Goal: Find specific page/section: Find specific page/section

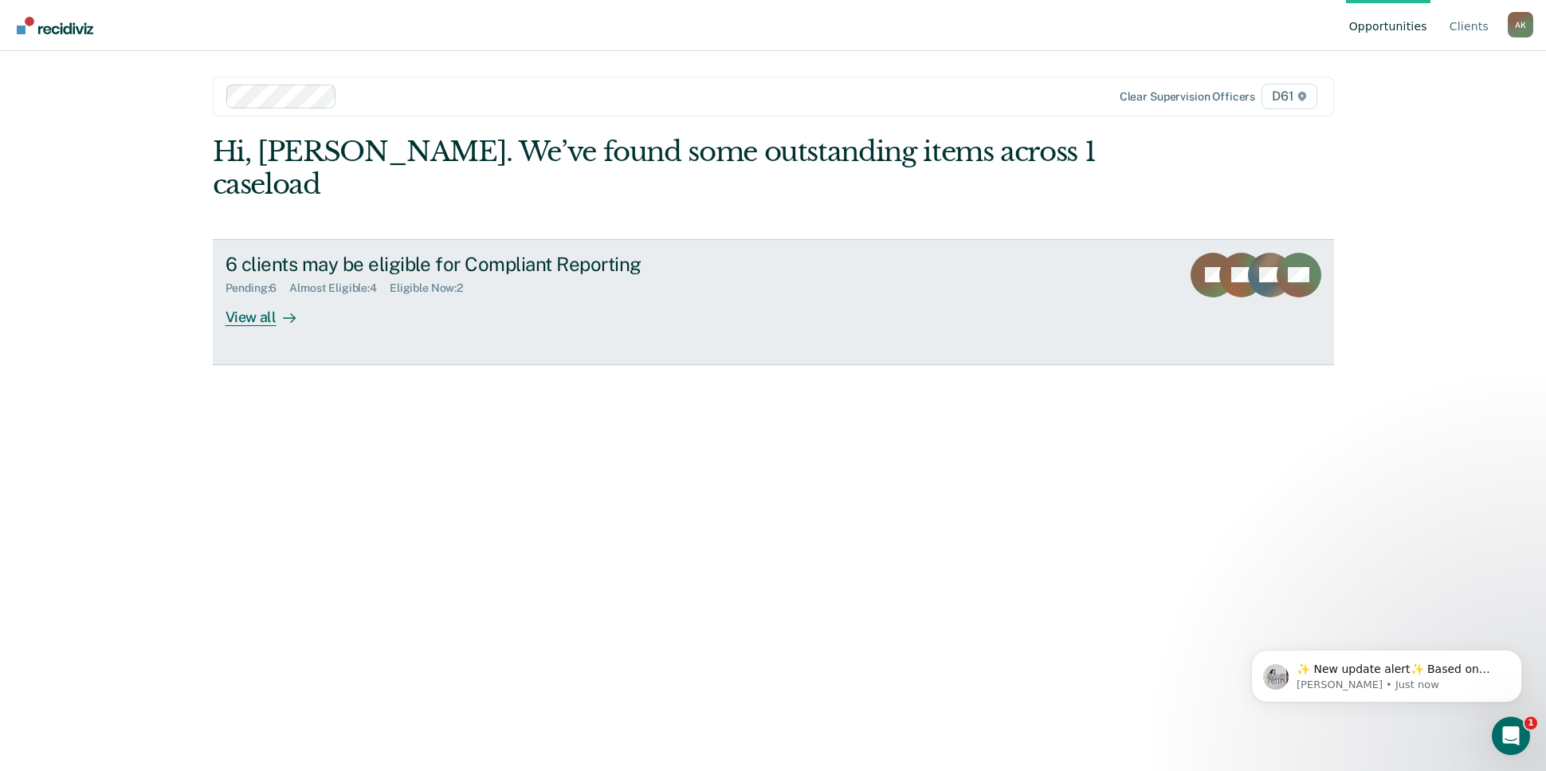
click at [283, 312] on icon at bounding box center [289, 318] width 13 height 13
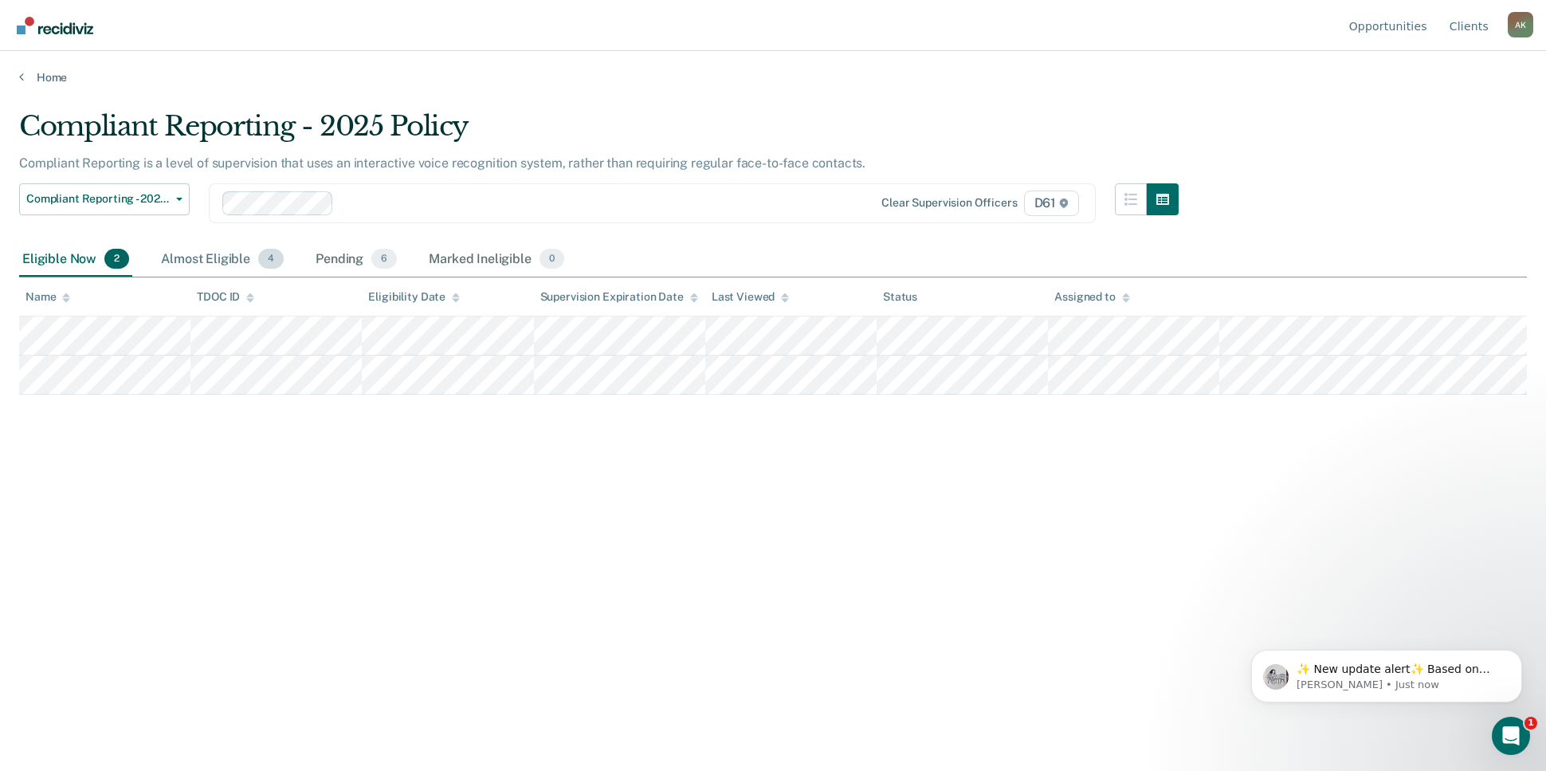
click at [206, 253] on div "Almost Eligible 4" at bounding box center [222, 259] width 129 height 35
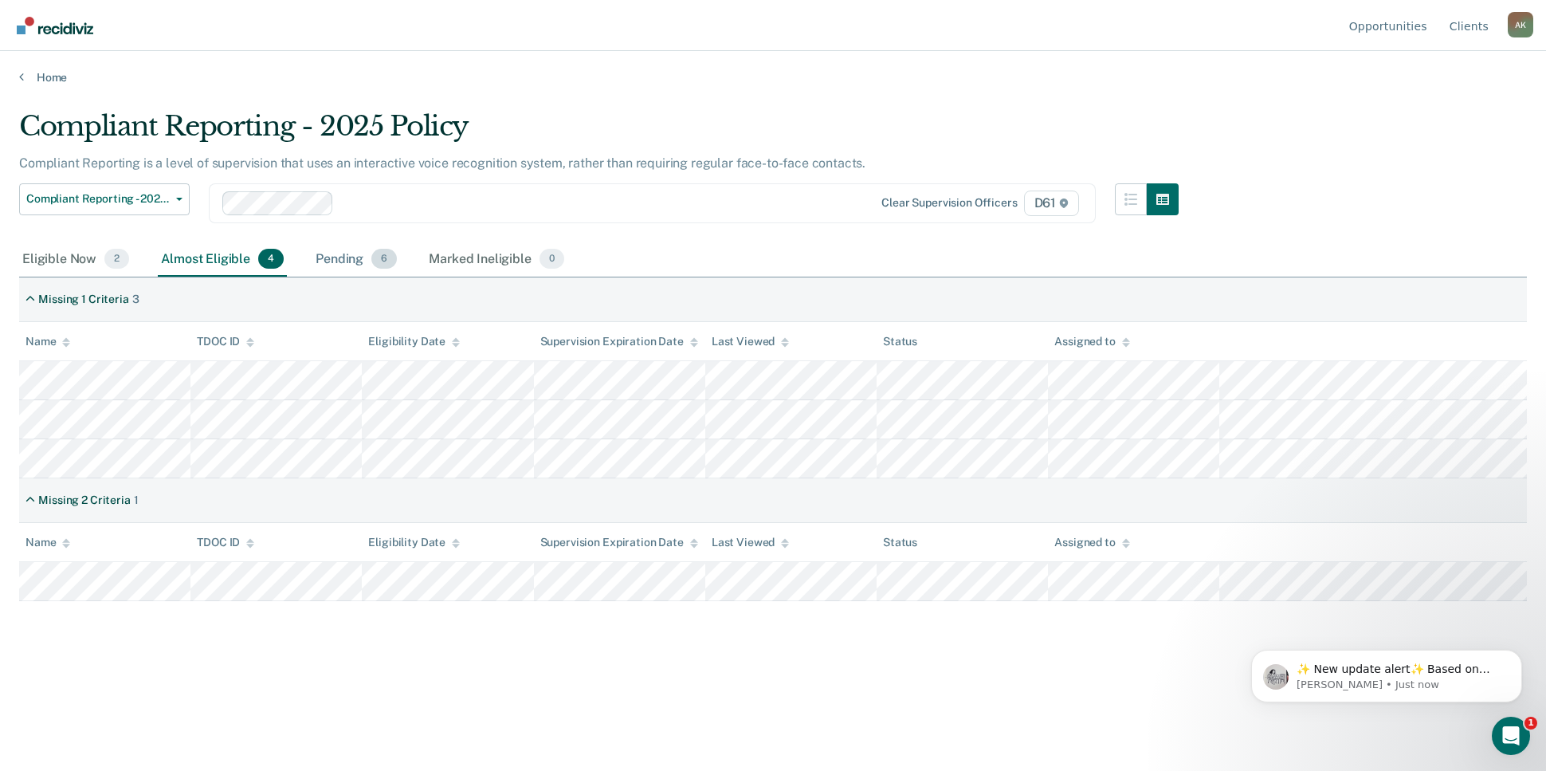
click at [336, 260] on div "Pending 6" at bounding box center [356, 259] width 88 height 35
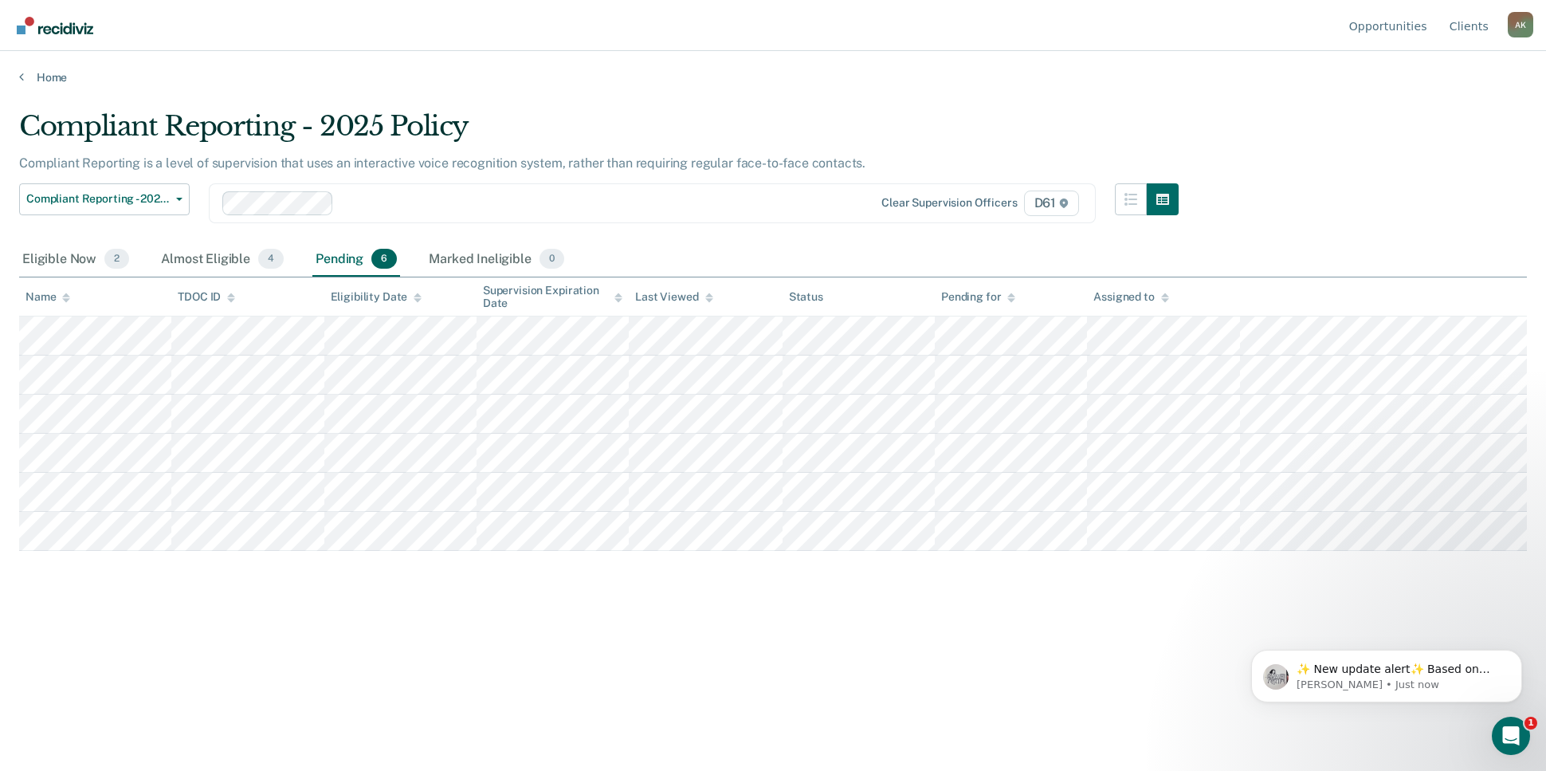
click at [339, 261] on div "Pending 6" at bounding box center [356, 259] width 88 height 35
click at [268, 269] on div "Almost Eligible 4" at bounding box center [222, 259] width 129 height 35
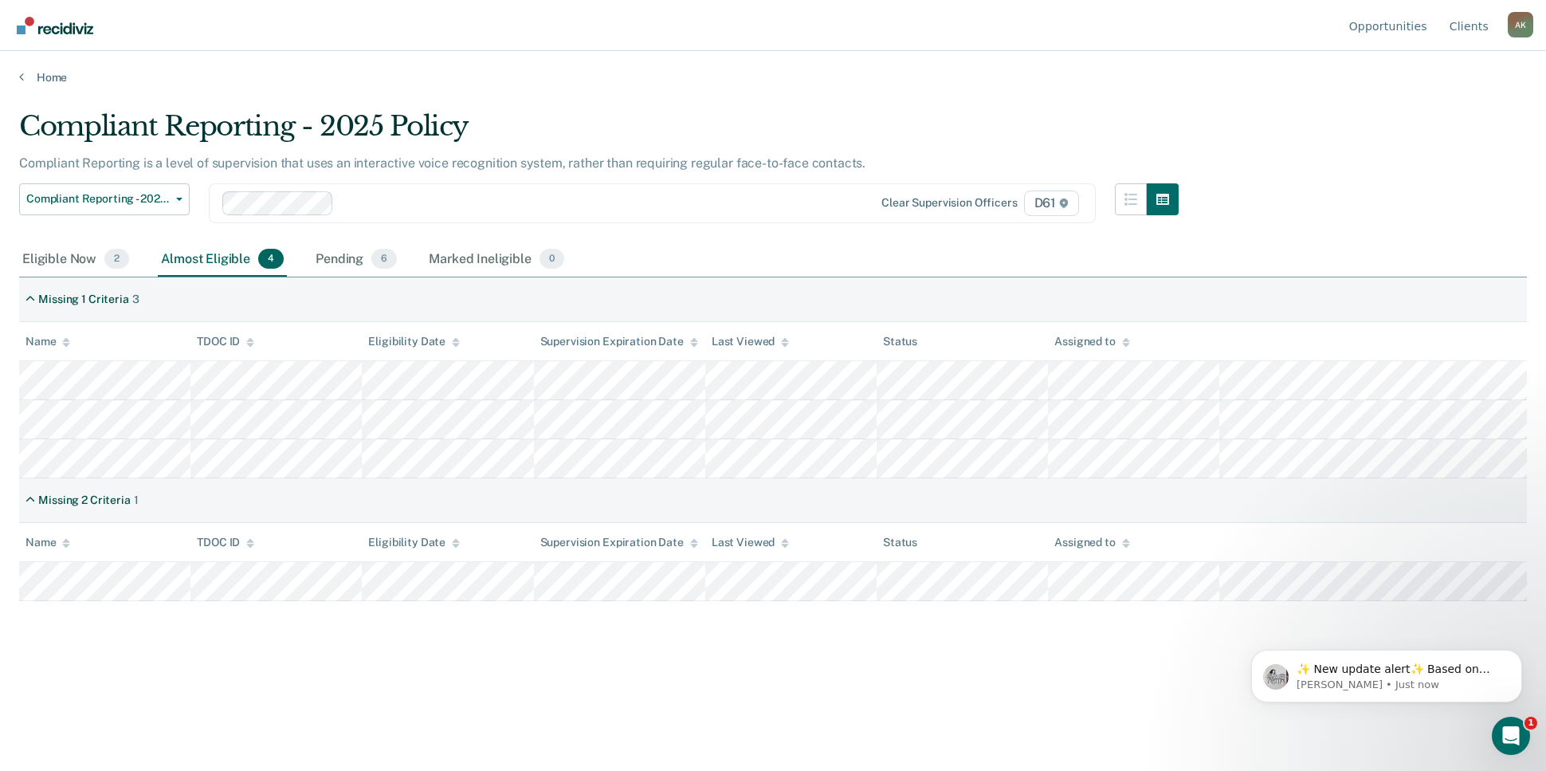
click at [219, 264] on div "Almost Eligible 4" at bounding box center [222, 259] width 129 height 35
drag, startPoint x: 84, startPoint y: 261, endPoint x: 92, endPoint y: 256, distance: 10.4
click at [84, 261] on div "Eligible Now 2" at bounding box center [75, 259] width 113 height 35
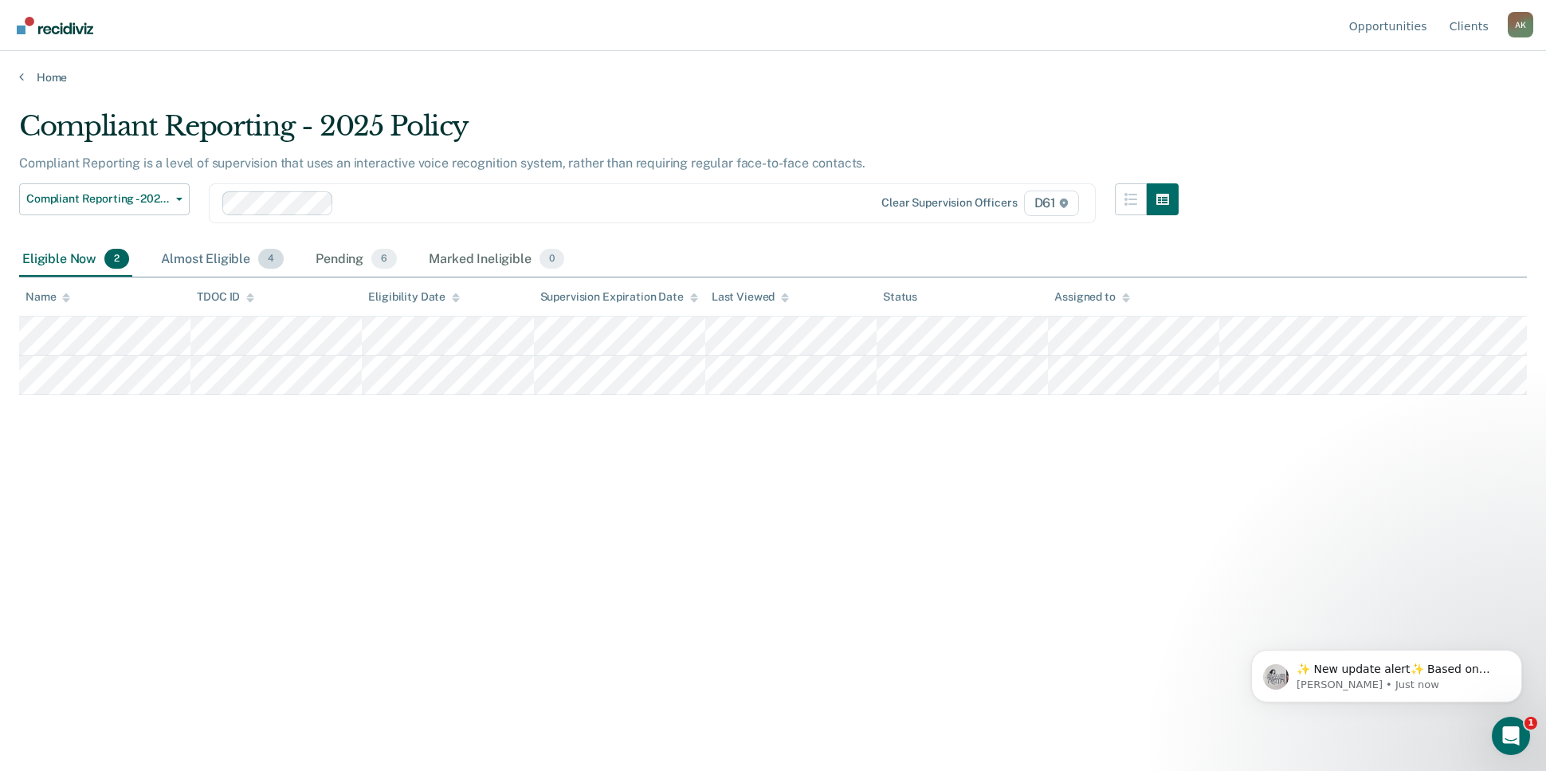
click at [211, 264] on div "Almost Eligible 4" at bounding box center [222, 259] width 129 height 35
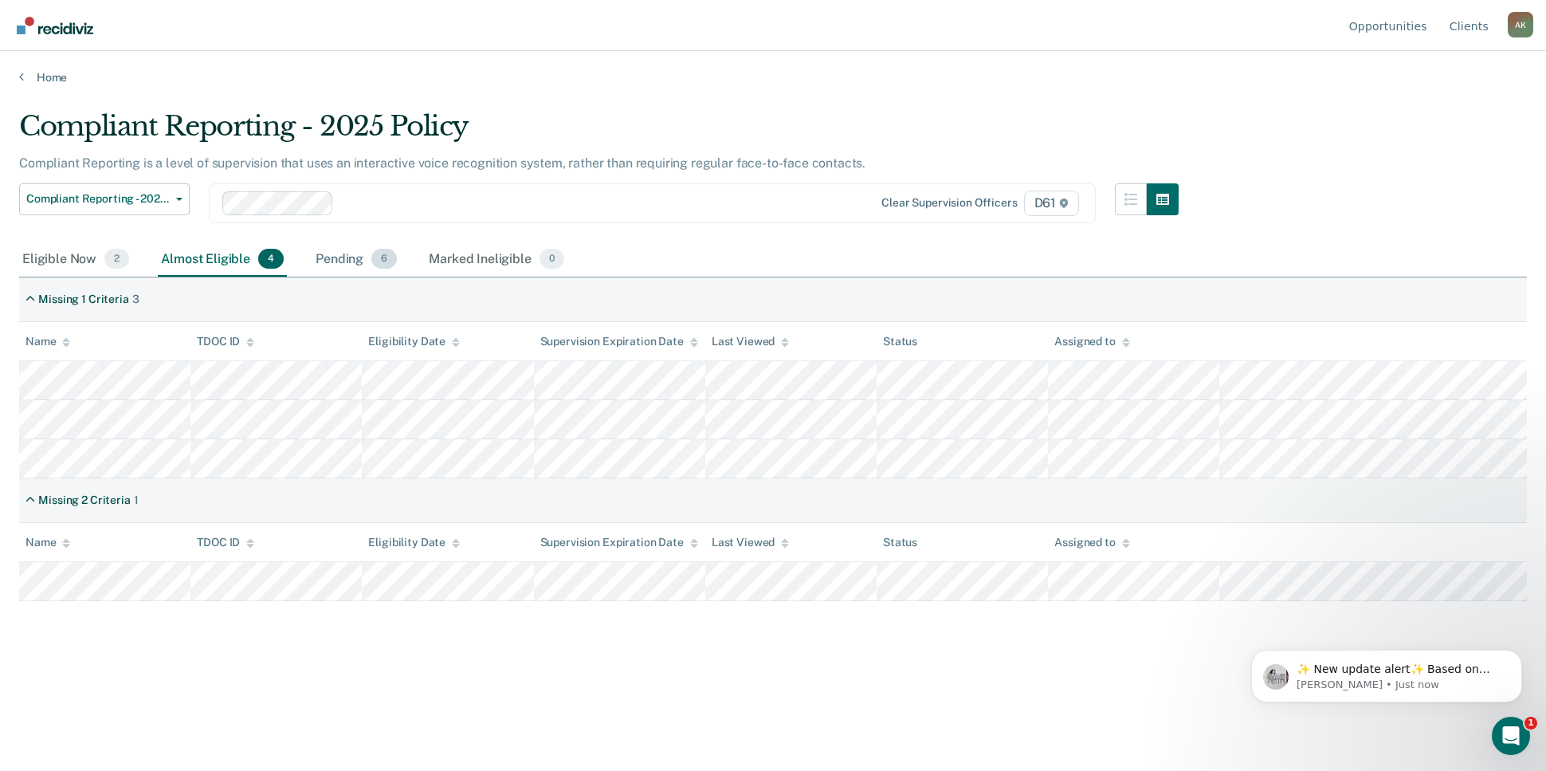
click at [388, 261] on span "6" at bounding box center [383, 259] width 25 height 21
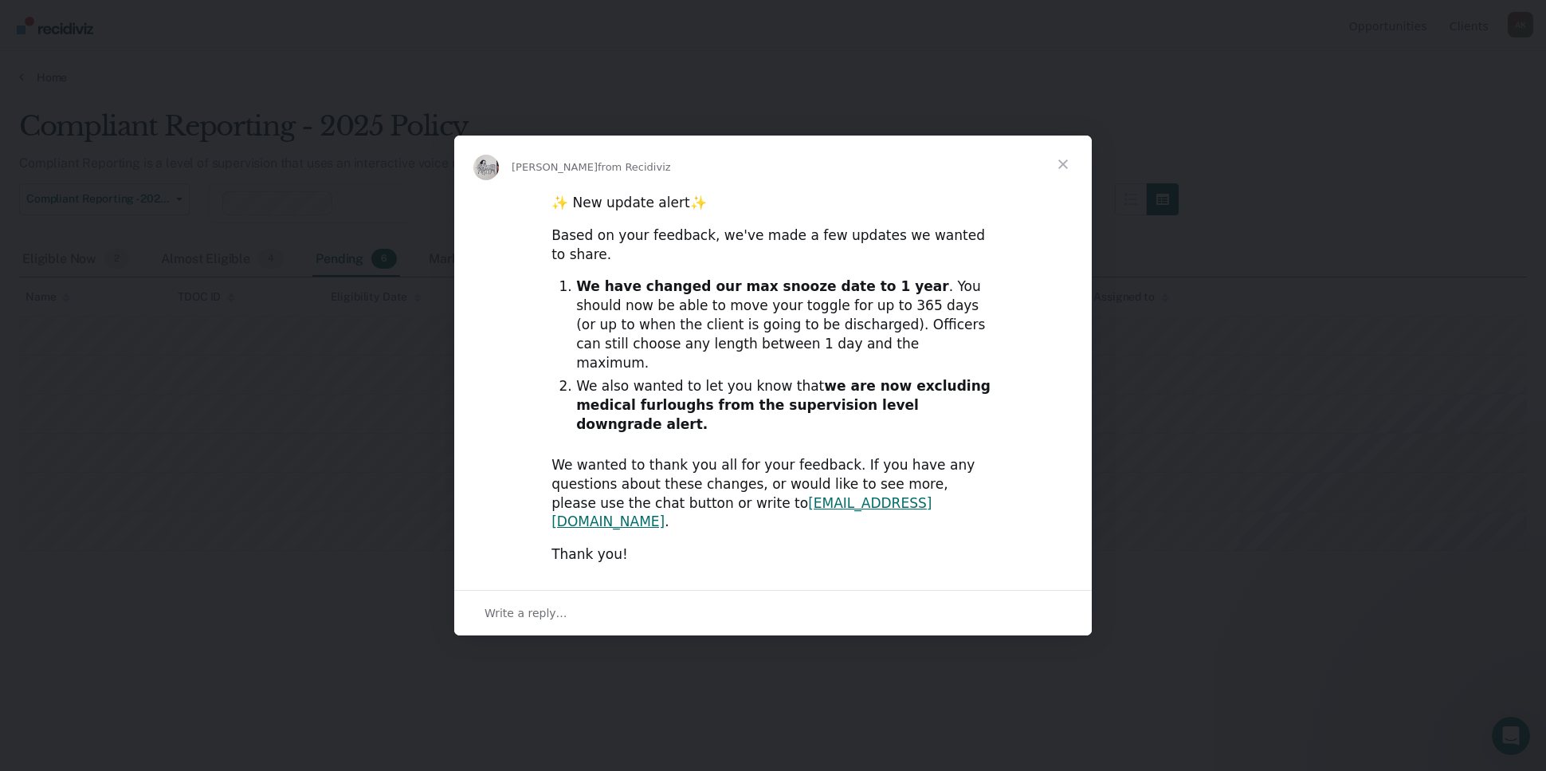
click at [1062, 193] on span "Close" at bounding box center [1062, 163] width 57 height 57
